Goal: Task Accomplishment & Management: Complete application form

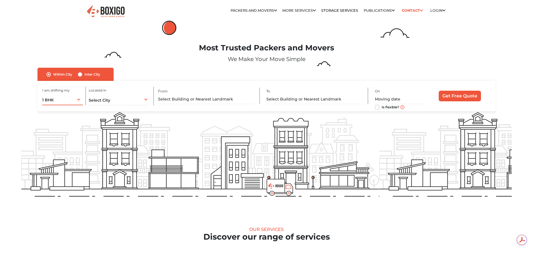
click at [77, 98] on div "1 BHK 1 BHK 2 BHK 3 BHK 3 + BHK FEW ITEMS" at bounding box center [62, 99] width 41 height 12
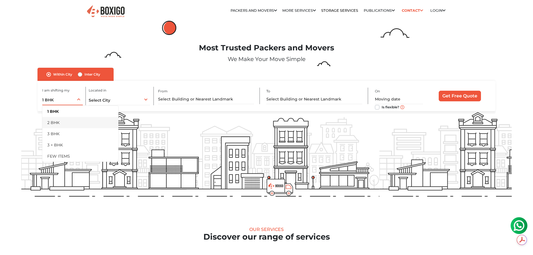
click at [64, 122] on li "2 BHK" at bounding box center [80, 122] width 76 height 11
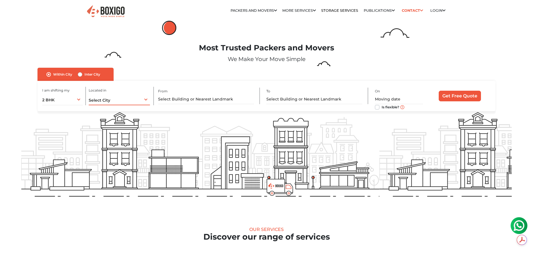
click at [104, 100] on span "Select City" at bounding box center [100, 100] width 22 height 5
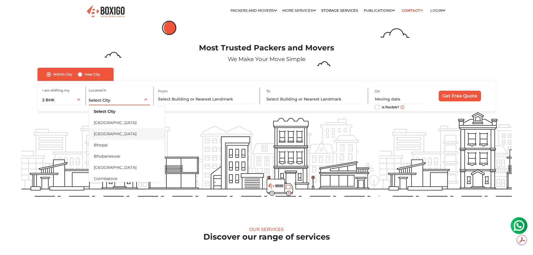
click at [109, 129] on li "[GEOGRAPHIC_DATA]" at bounding box center [127, 133] width 76 height 11
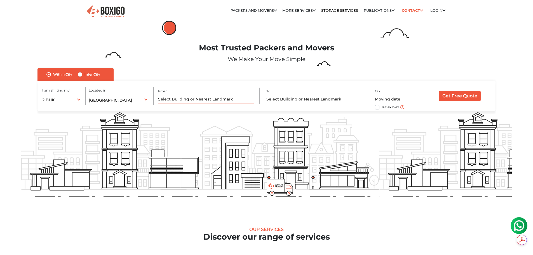
click at [206, 99] on input "text" at bounding box center [206, 99] width 96 height 10
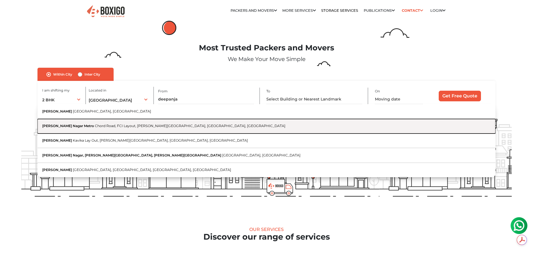
click at [175, 131] on button "Deepanjali Nagar Metro Chord Road, FCI Layout, Bapuji Nagar, Bengaluru, Karnata…" at bounding box center [266, 126] width 458 height 15
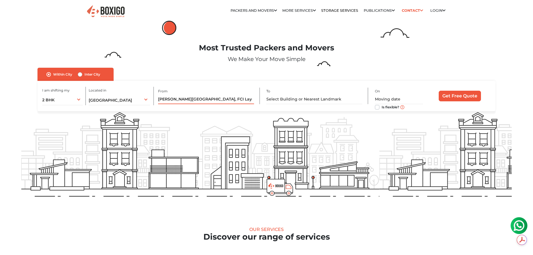
click at [232, 97] on input "Deepanjali Nagar Metro, Chord Road, FCI Layout, Bapuji Nagar, Bengaluru, Karnat…" at bounding box center [206, 99] width 96 height 10
click at [239, 96] on input "Deepanjali Nagar Metro, Chord Road, FCI Layout, Bapuji Nagar, Bengaluru, Karnat…" at bounding box center [206, 99] width 96 height 10
drag, startPoint x: 160, startPoint y: 99, endPoint x: 286, endPoint y: 99, distance: 125.6
click at [286, 99] on div "I am shifting my 1 BHK 2 BHK 3 BHK 3 + BHK FEW ITEMS 2 BHK 1 BHK 2 BHK 3 BHK 3 …" at bounding box center [266, 96] width 458 height 30
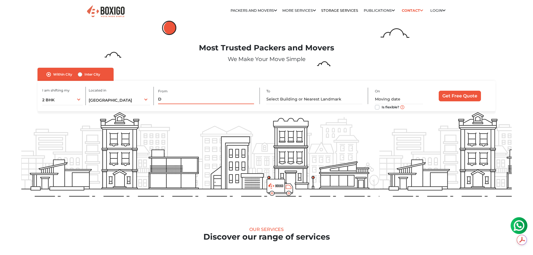
scroll to position [0, 0]
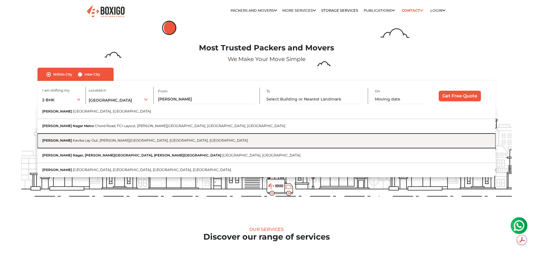
click at [149, 144] on button "Deepanjali Nagar Kavika Lay Out, Bapuji Nagar, Bengaluru, Karnataka" at bounding box center [266, 140] width 458 height 15
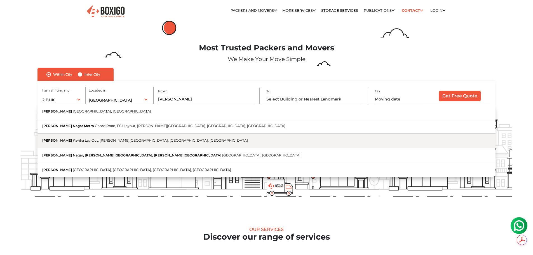
type input "Deepanjali Nagar, Kavika Lay Out, Bapuji Nagar, Bengaluru, Karnataka"
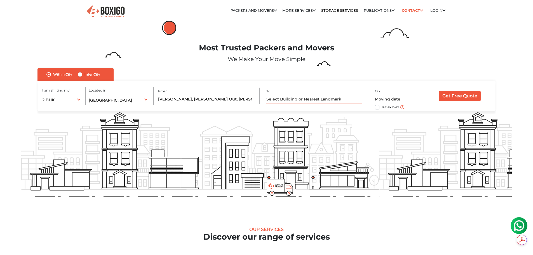
click at [288, 100] on input "text" at bounding box center [314, 99] width 96 height 10
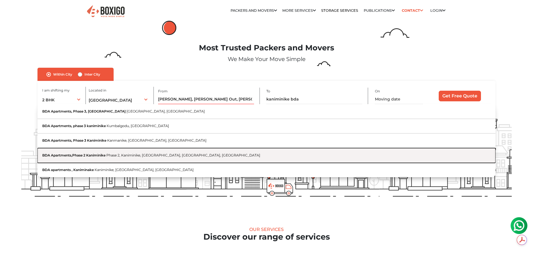
click at [244, 152] on button "BDA Apartments,Phase 2 Kaniminike Phase 2, Kaniminike, Kumbalgodu, Bengaluru, K…" at bounding box center [266, 155] width 458 height 15
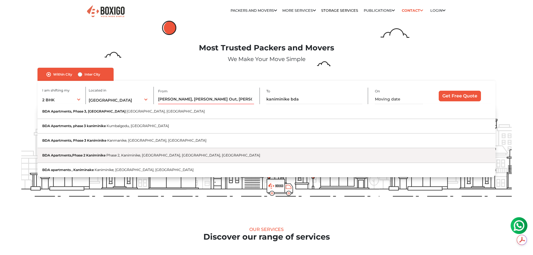
type input "BDA Apartments,Phase 2 Kaniminike, Phase 2, Kaniminike, Kumbalgodu, Bengaluru, …"
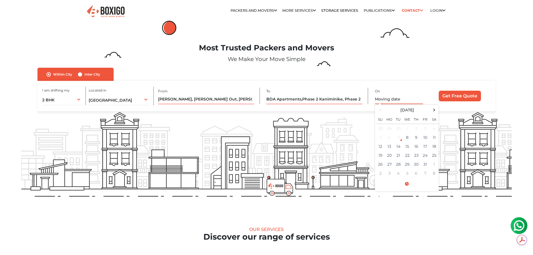
click at [409, 100] on input "text" at bounding box center [399, 99] width 48 height 10
click at [432, 140] on td "11" at bounding box center [434, 137] width 9 height 9
click at [433, 137] on td "11" at bounding box center [434, 137] width 9 height 9
click at [410, 182] on span at bounding box center [407, 184] width 62 height 10
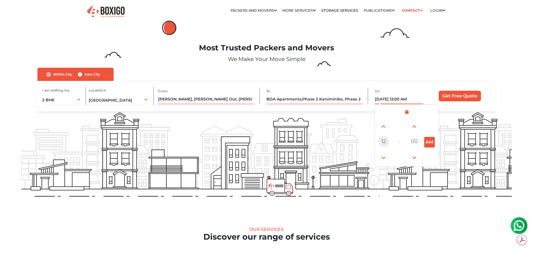
click at [384, 137] on span "12" at bounding box center [383, 141] width 11 height 11
click at [427, 156] on div "11" at bounding box center [430, 157] width 15 height 15
type input "10/11/2025 11:00 AM"
click at [454, 95] on input "Get Free Quote" at bounding box center [460, 96] width 42 height 11
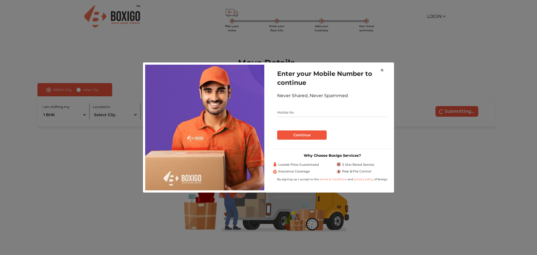
click at [290, 111] on input "text" at bounding box center [332, 112] width 110 height 9
type input "8197212737"
click at [277, 130] on button "Continue" at bounding box center [302, 135] width 50 height 10
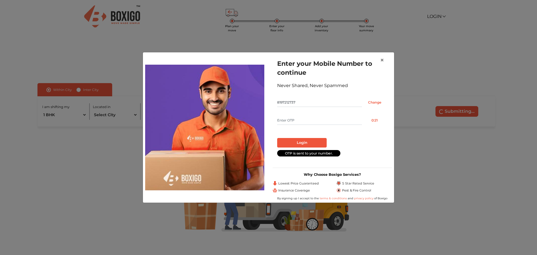
click at [292, 118] on input "text" at bounding box center [319, 120] width 85 height 9
type input "3629"
click at [277, 138] on button "Login" at bounding box center [302, 143] width 50 height 10
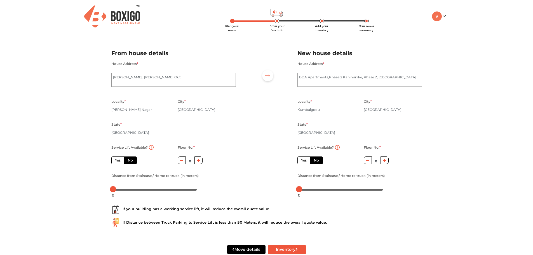
click at [300, 161] on label "Yes" at bounding box center [303, 160] width 13 height 8
click at [301, 161] on input "Yes" at bounding box center [303, 160] width 4 height 4
radio input "true"
radio input "false"
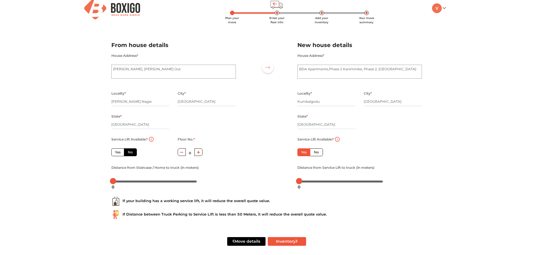
scroll to position [12, 0]
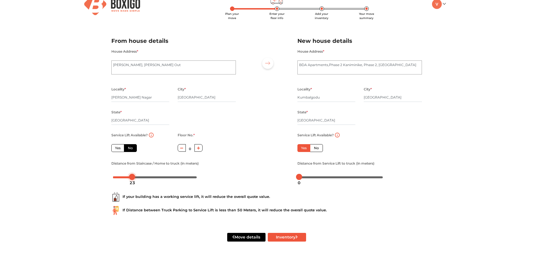
click at [132, 178] on body "Plan your move Enter your floor info Add your inventory Your move summary My Mo…" at bounding box center [266, 115] width 533 height 255
click at [291, 241] on button "Inventory" at bounding box center [287, 237] width 38 height 9
radio input "true"
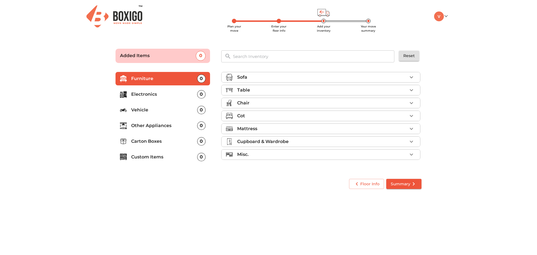
click at [404, 102] on div "Chair" at bounding box center [322, 103] width 170 height 7
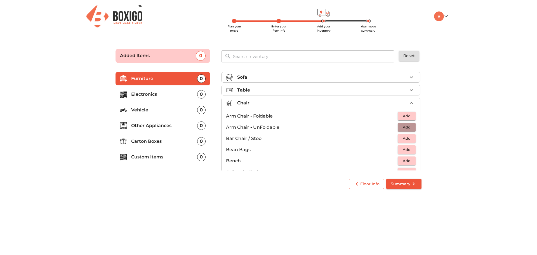
click at [405, 127] on span "Add" at bounding box center [407, 127] width 12 height 6
click at [408, 127] on icon "button" at bounding box center [411, 127] width 7 height 7
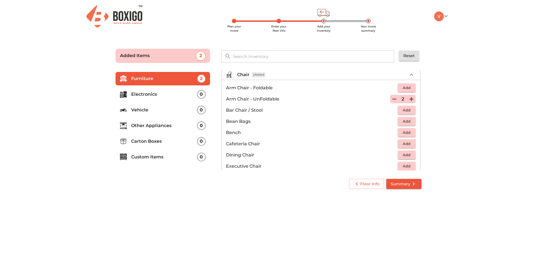
scroll to position [28, 0]
click at [390, 95] on button "button" at bounding box center [394, 99] width 8 height 8
click at [391, 98] on icon "button" at bounding box center [394, 99] width 7 height 7
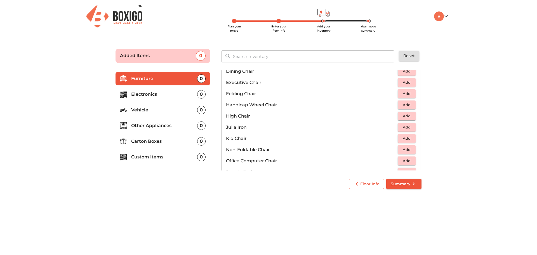
scroll to position [140, 0]
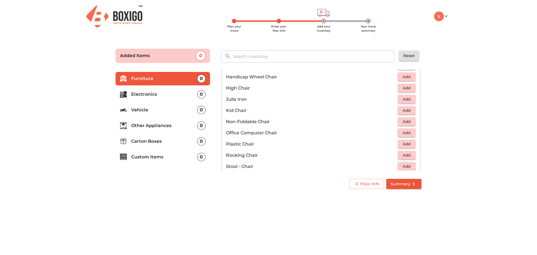
click at [408, 145] on span "Add" at bounding box center [407, 144] width 12 height 6
click at [409, 145] on icon "button" at bounding box center [411, 144] width 4 height 4
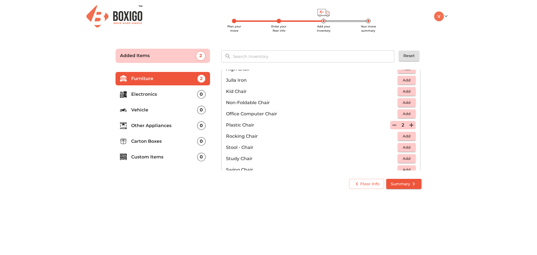
scroll to position [168, 0]
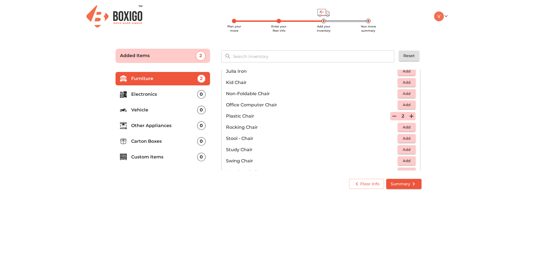
click at [404, 137] on span "Add" at bounding box center [407, 138] width 12 height 6
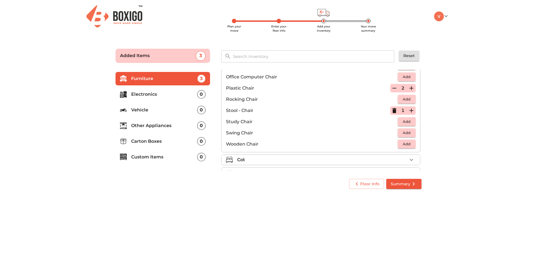
scroll to position [224, 0]
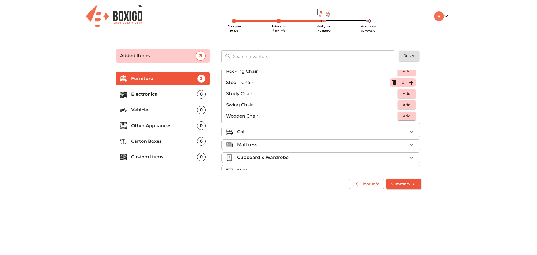
click at [408, 81] on icon "button" at bounding box center [411, 82] width 7 height 7
click at [393, 134] on div "Cot" at bounding box center [322, 131] width 170 height 7
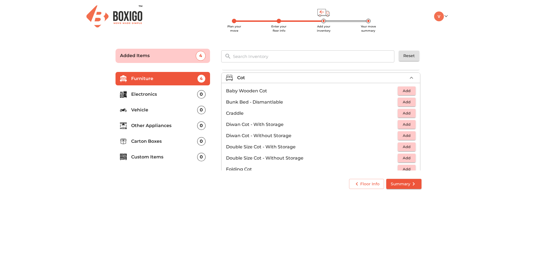
scroll to position [38, 0]
click at [401, 137] on span "Add" at bounding box center [407, 136] width 12 height 6
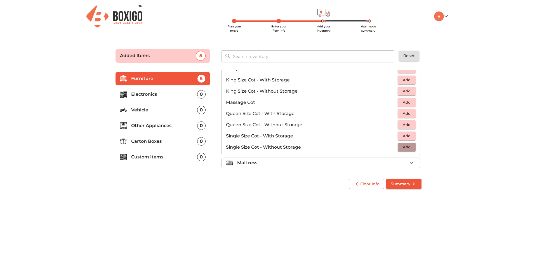
click at [408, 146] on span "Add" at bounding box center [407, 147] width 12 height 6
click at [408, 124] on span "Add" at bounding box center [407, 124] width 12 height 6
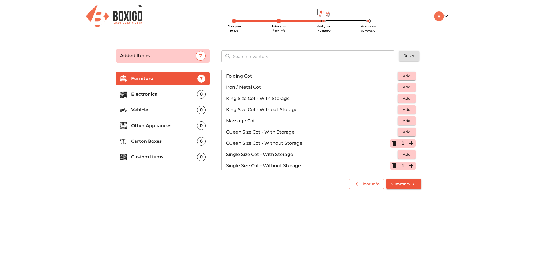
scroll to position [122, 0]
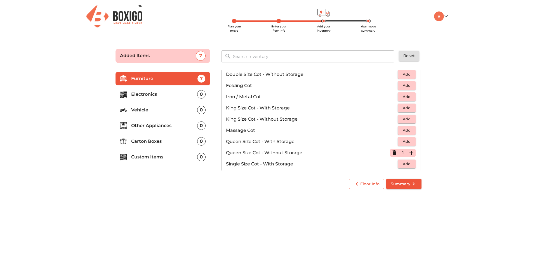
click at [392, 152] on icon "button" at bounding box center [394, 152] width 4 height 5
click at [401, 122] on span "Add" at bounding box center [407, 119] width 12 height 6
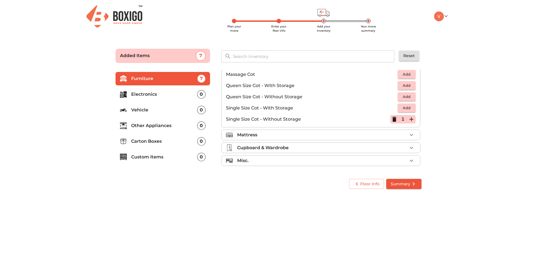
click at [382, 133] on div "Mattress" at bounding box center [322, 134] width 170 height 7
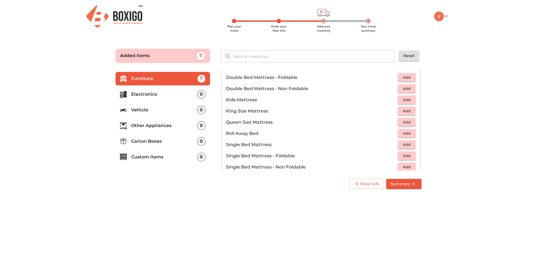
scroll to position [64, 0]
click at [406, 82] on button "Add" at bounding box center [407, 77] width 18 height 9
click at [405, 156] on span "Add" at bounding box center [407, 156] width 12 height 6
click at [407, 156] on button "button" at bounding box center [411, 156] width 8 height 8
click at [407, 166] on span "Add" at bounding box center [407, 167] width 12 height 6
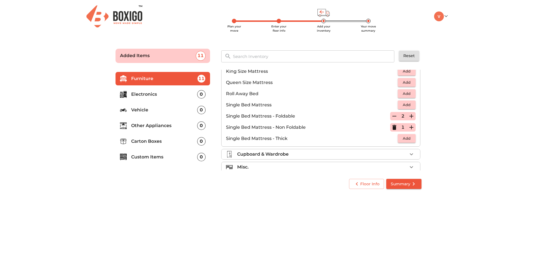
scroll to position [110, 0]
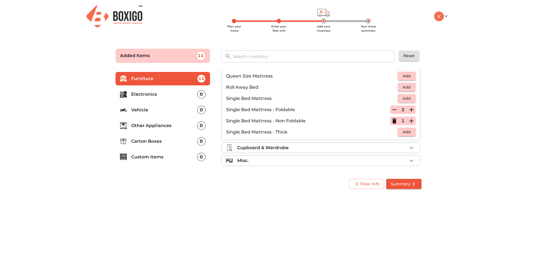
click at [394, 151] on div "Cupboard & Wardrobe" at bounding box center [322, 147] width 170 height 7
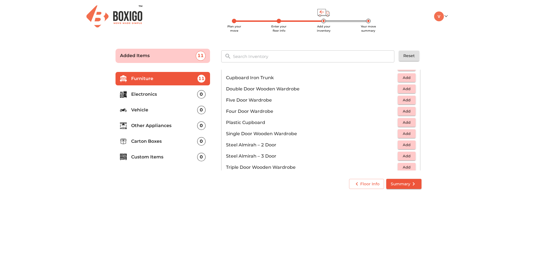
click at [401, 144] on span "Add" at bounding box center [407, 145] width 12 height 6
click at [411, 145] on icon "button" at bounding box center [411, 145] width 7 height 7
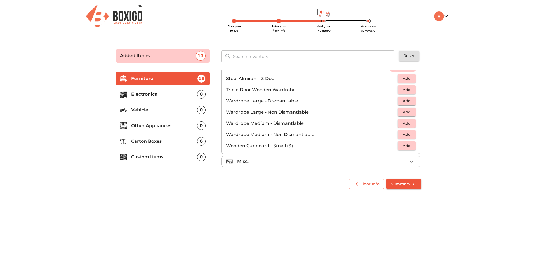
scroll to position [189, 0]
click at [308, 162] on div "Misc." at bounding box center [322, 160] width 170 height 7
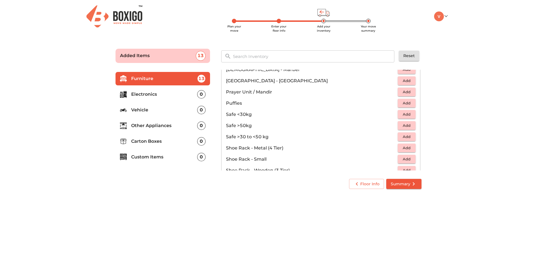
scroll to position [245, 0]
click at [402, 144] on span "Add" at bounding box center [407, 146] width 12 height 6
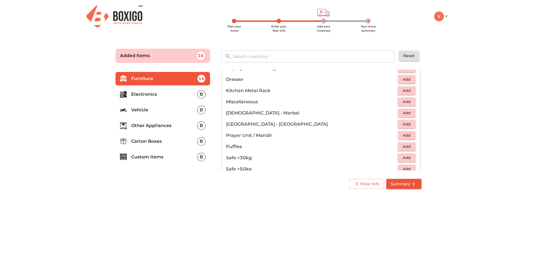
scroll to position [161, 0]
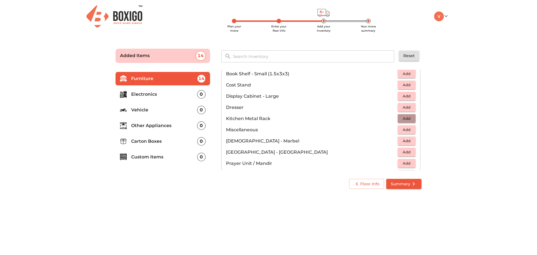
click at [401, 119] on span "Add" at bounding box center [407, 118] width 12 height 6
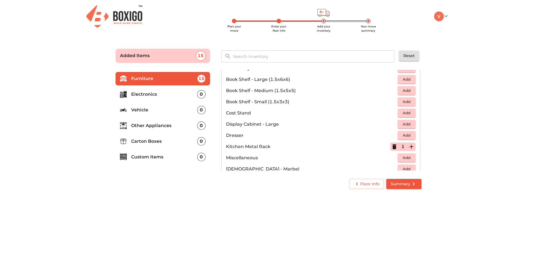
scroll to position [105, 0]
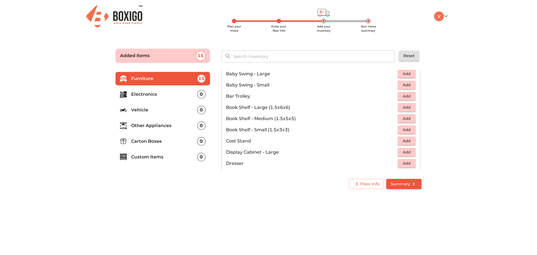
click at [174, 93] on p "Electronics" at bounding box center [164, 94] width 66 height 7
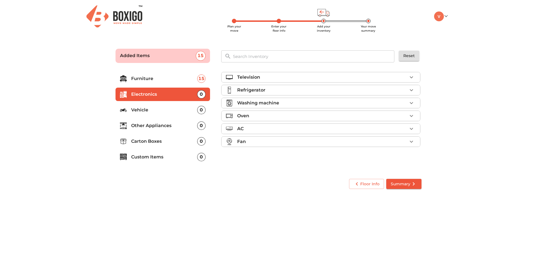
scroll to position [0, 0]
click at [290, 79] on div "Television" at bounding box center [322, 77] width 170 height 7
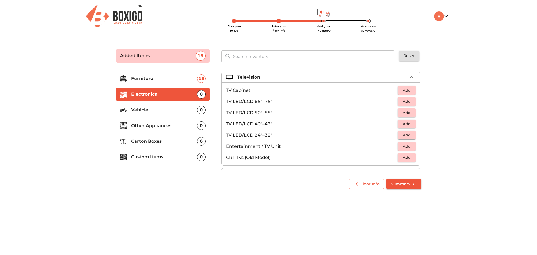
click at [287, 126] on p "TV LED/LCD 40"–43"" at bounding box center [312, 124] width 172 height 7
click at [401, 124] on span "Add" at bounding box center [407, 124] width 12 height 6
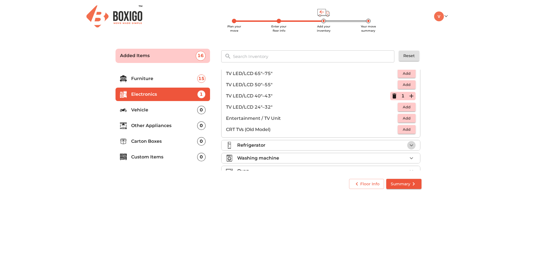
click at [408, 143] on icon "button" at bounding box center [411, 145] width 7 height 7
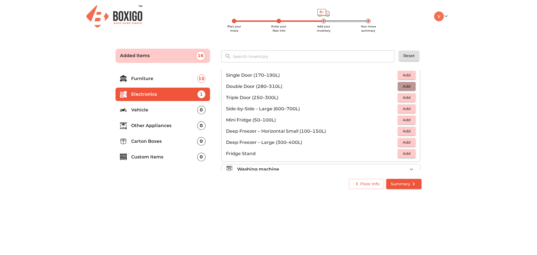
click at [408, 88] on span "Add" at bounding box center [407, 86] width 12 height 6
click at [407, 151] on span "Add" at bounding box center [407, 153] width 12 height 6
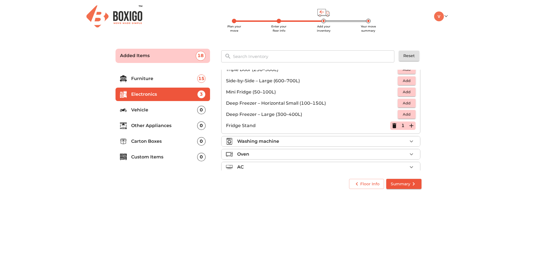
click at [404, 139] on div "Washing machine" at bounding box center [322, 141] width 170 height 7
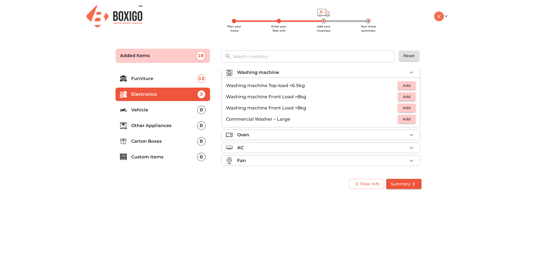
scroll to position [27, 0]
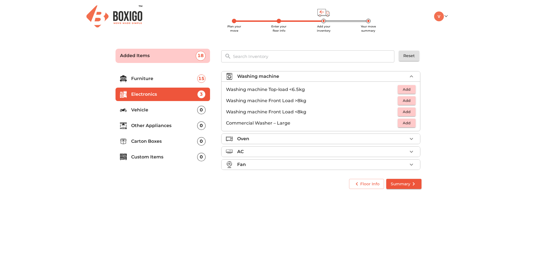
click at [404, 90] on span "Add" at bounding box center [407, 89] width 12 height 6
click at [408, 138] on icon "button" at bounding box center [411, 138] width 7 height 7
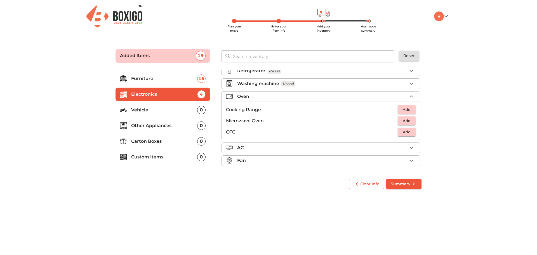
scroll to position [19, 0]
click at [408, 149] on icon "button" at bounding box center [411, 147] width 7 height 7
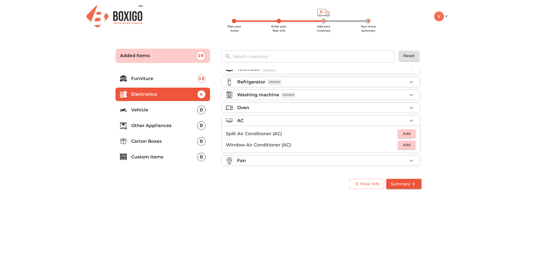
scroll to position [8, 0]
click at [411, 161] on icon "button" at bounding box center [411, 160] width 7 height 7
click at [403, 158] on span "Add" at bounding box center [407, 157] width 12 height 6
click at [409, 157] on icon "button" at bounding box center [411, 157] width 7 height 7
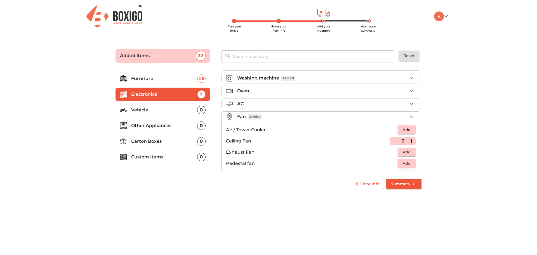
scroll to position [42, 0]
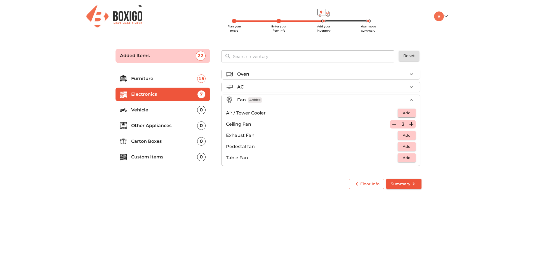
click at [152, 113] on p "Vehicle" at bounding box center [164, 110] width 66 height 7
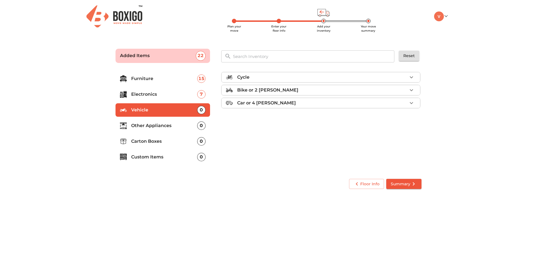
click at [152, 126] on p "Other Appliances" at bounding box center [164, 125] width 66 height 7
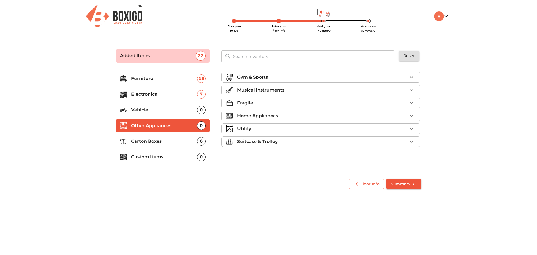
click at [278, 116] on div "Home Appliances" at bounding box center [322, 115] width 170 height 7
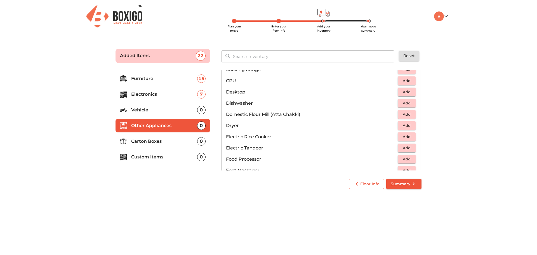
scroll to position [140, 0]
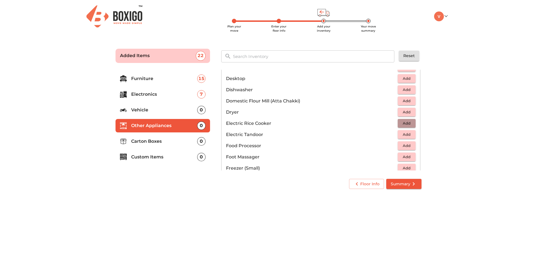
click at [404, 125] on span "Add" at bounding box center [407, 123] width 12 height 6
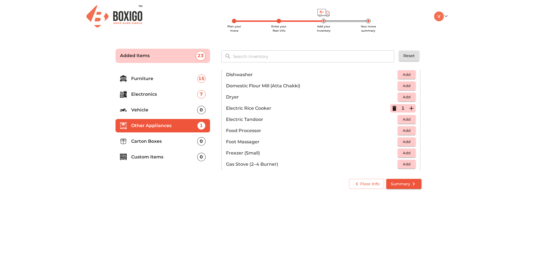
scroll to position [168, 0]
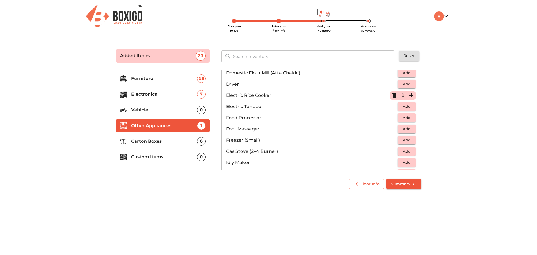
click at [398, 149] on button "Add" at bounding box center [407, 151] width 18 height 9
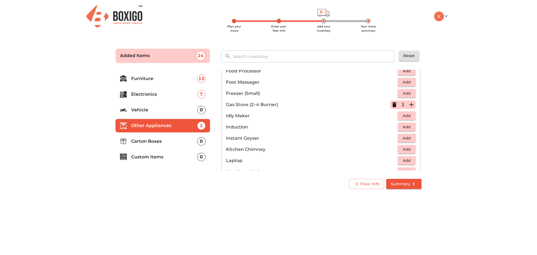
scroll to position [224, 0]
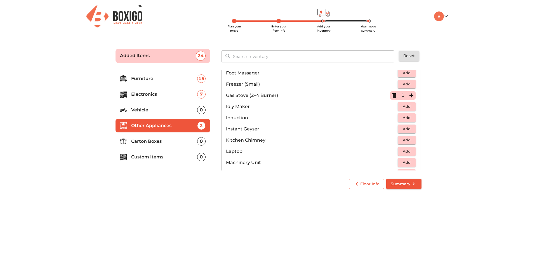
click at [402, 150] on span "Add" at bounding box center [407, 151] width 12 height 6
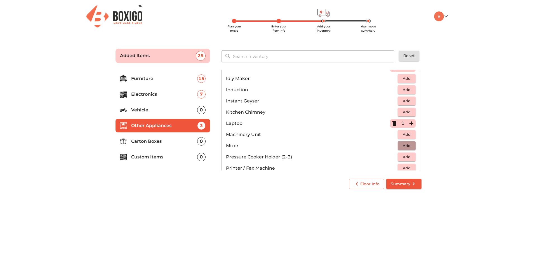
click at [403, 146] on span "Add" at bounding box center [407, 145] width 12 height 6
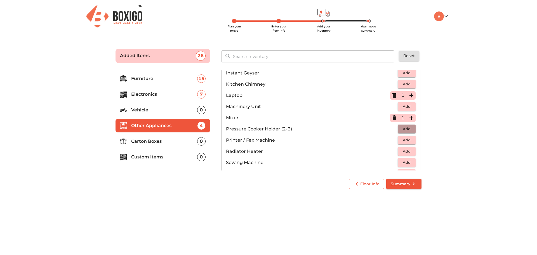
click at [403, 128] on span "Add" at bounding box center [407, 129] width 12 height 6
click at [391, 131] on icon "button" at bounding box center [394, 129] width 7 height 7
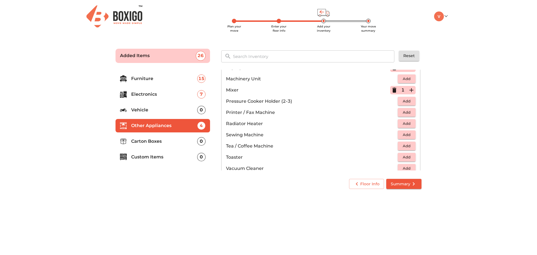
scroll to position [308, 0]
click at [404, 135] on span "Add" at bounding box center [407, 134] width 12 height 6
click at [408, 135] on icon "button" at bounding box center [411, 134] width 7 height 7
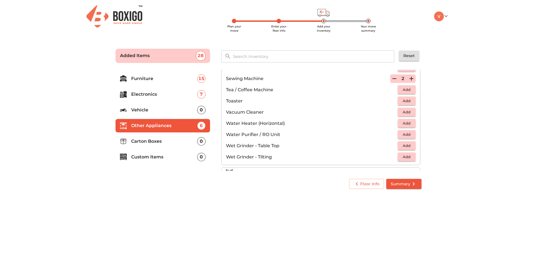
click at [398, 144] on button "Add" at bounding box center [407, 145] width 18 height 9
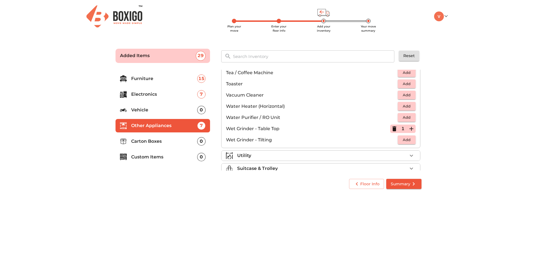
scroll to position [388, 0]
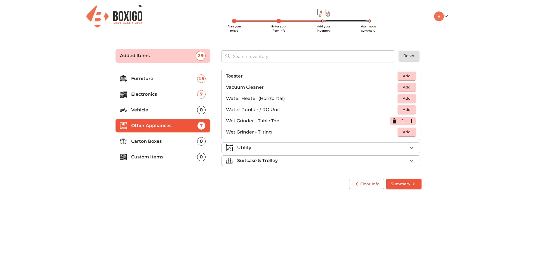
click at [399, 146] on div "Utility" at bounding box center [322, 147] width 170 height 7
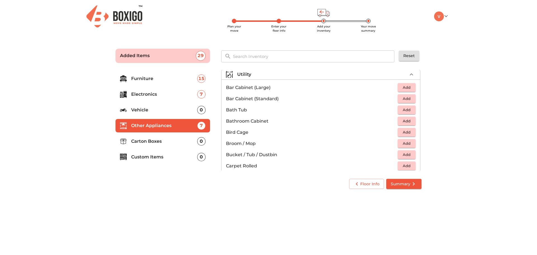
scroll to position [53, 0]
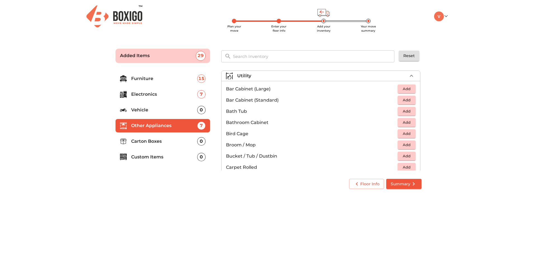
click at [405, 112] on span "Add" at bounding box center [407, 111] width 12 height 6
click at [409, 111] on icon "button" at bounding box center [411, 111] width 4 height 4
click at [406, 146] on span "Add" at bounding box center [407, 145] width 12 height 6
click at [408, 146] on icon "button" at bounding box center [411, 145] width 7 height 7
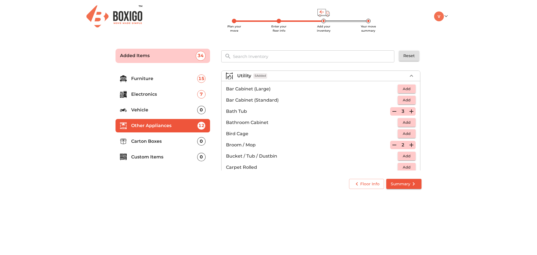
click at [407, 156] on span "Add" at bounding box center [407, 156] width 12 height 6
click at [409, 156] on icon "button" at bounding box center [411, 156] width 4 height 4
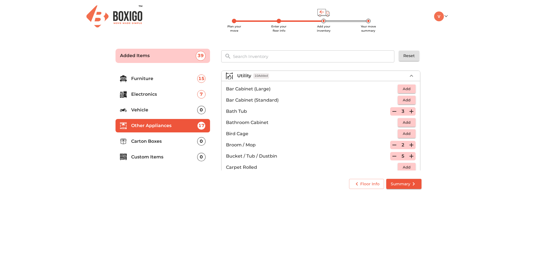
click at [409, 156] on icon "button" at bounding box center [411, 156] width 4 height 4
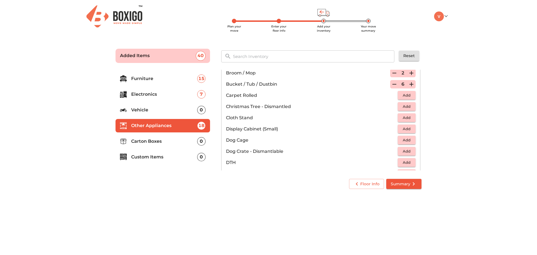
scroll to position [137, 0]
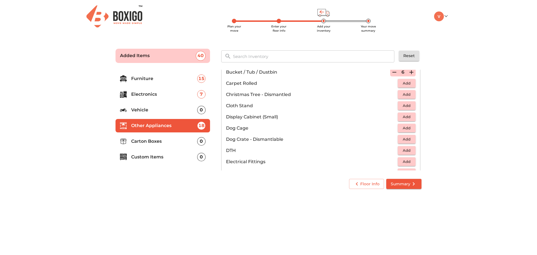
click at [401, 151] on span "Add" at bounding box center [407, 150] width 12 height 6
click at [406, 161] on span "Add" at bounding box center [407, 161] width 12 height 6
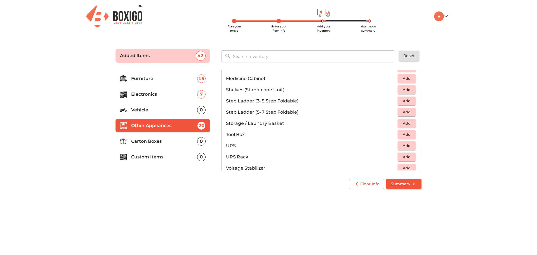
scroll to position [333, 0]
click at [402, 121] on span "Add" at bounding box center [407, 122] width 12 height 6
click at [404, 164] on span "Add" at bounding box center [407, 167] width 12 height 6
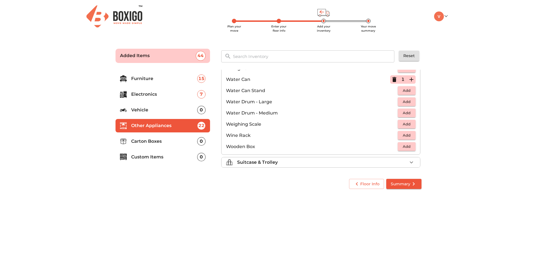
scroll to position [422, 0]
click at [396, 159] on div "Suitcase & Trolley" at bounding box center [322, 160] width 170 height 7
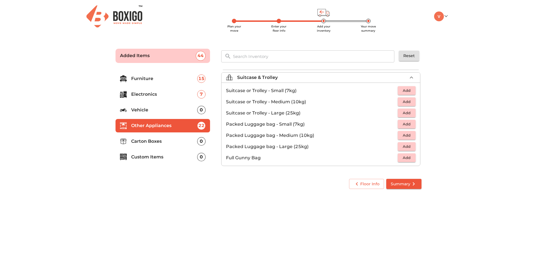
scroll to position [64, 0]
click at [401, 88] on span "Add" at bounding box center [407, 90] width 12 height 6
click at [402, 103] on span "Add" at bounding box center [407, 101] width 12 height 6
click at [153, 139] on p "Carton Boxes" at bounding box center [164, 141] width 66 height 7
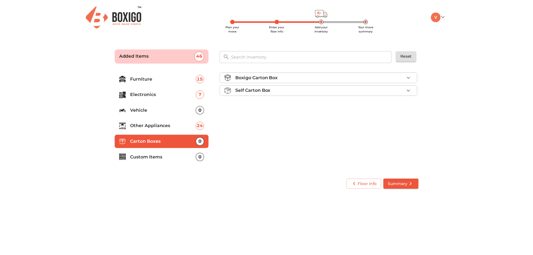
scroll to position [0, 0]
click at [155, 154] on p "Custom Items" at bounding box center [164, 157] width 66 height 7
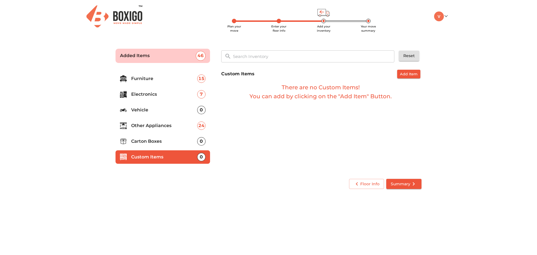
click at [410, 184] on icon "submit" at bounding box center [413, 183] width 7 height 7
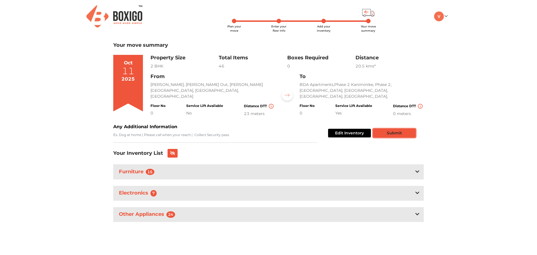
click at [397, 131] on button "Submit" at bounding box center [394, 133] width 43 height 9
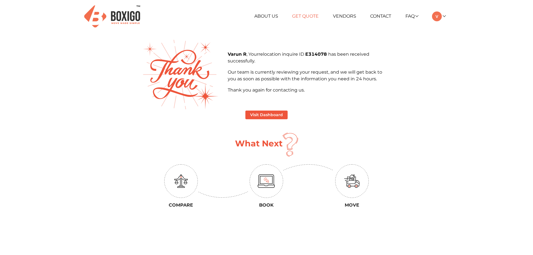
click at [295, 17] on link "Get Quote" at bounding box center [305, 15] width 27 height 5
